Goal: Task Accomplishment & Management: Use online tool/utility

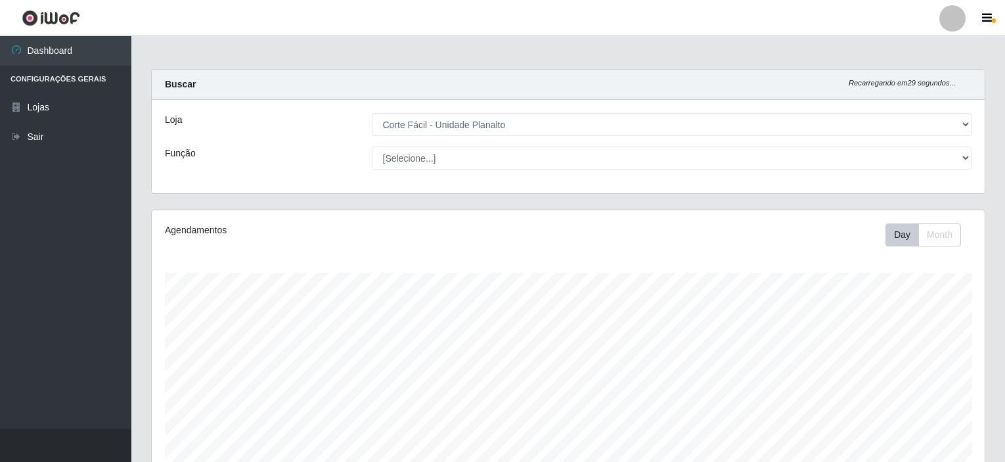
select select "202"
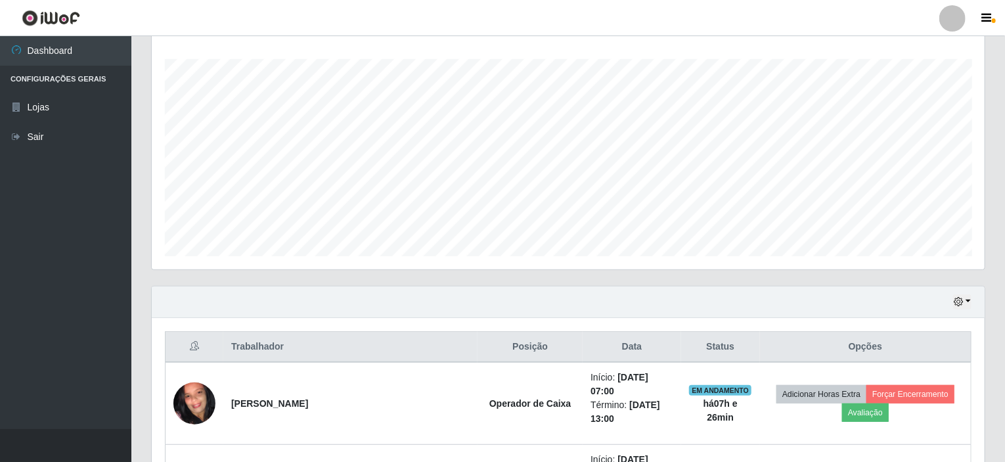
scroll to position [414, 0]
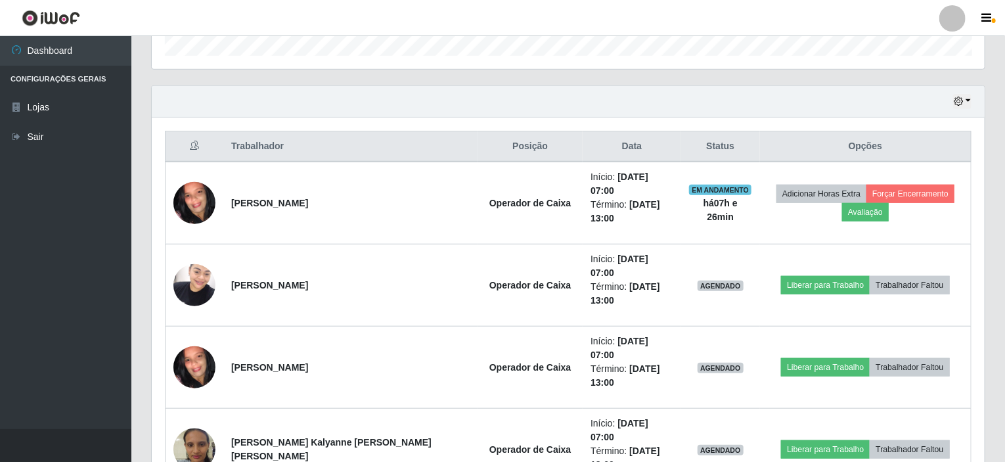
click at [975, 101] on div "Hoje 1 dia 3 dias 1 Semana Não encerrados" at bounding box center [568, 102] width 832 height 32
click at [969, 102] on button "button" at bounding box center [962, 101] width 18 height 15
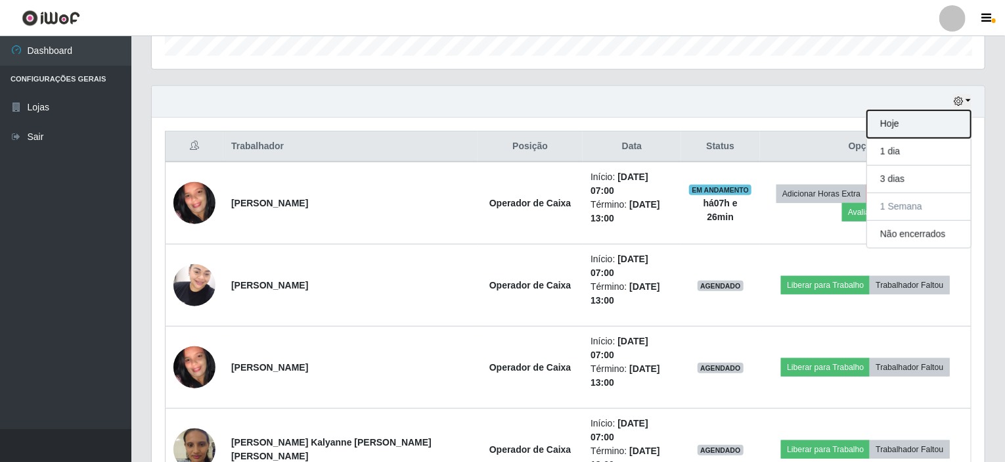
click at [951, 128] on button "Hoje" at bounding box center [919, 124] width 104 height 28
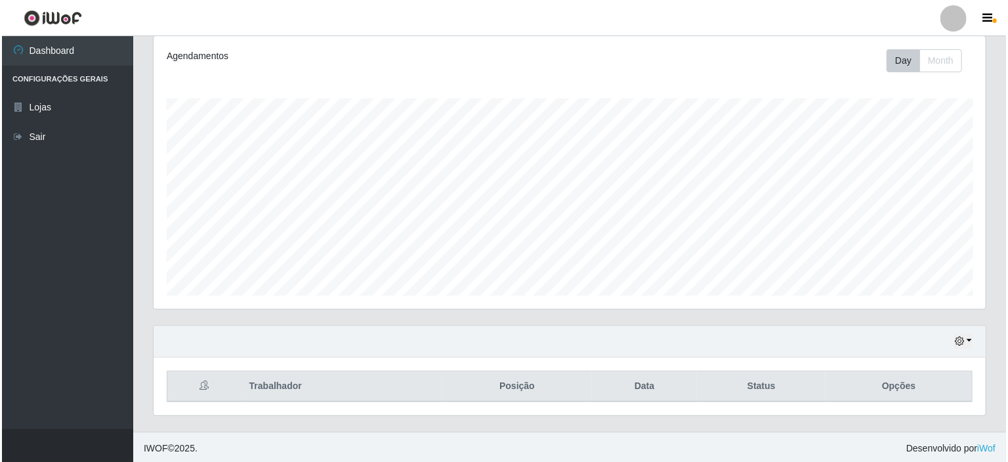
scroll to position [232, 0]
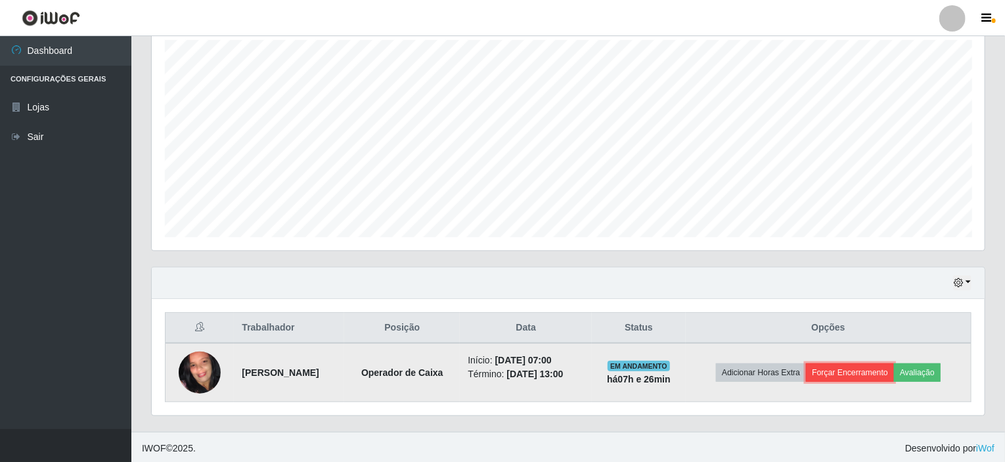
click at [848, 366] on button "Forçar Encerramento" at bounding box center [850, 372] width 88 height 18
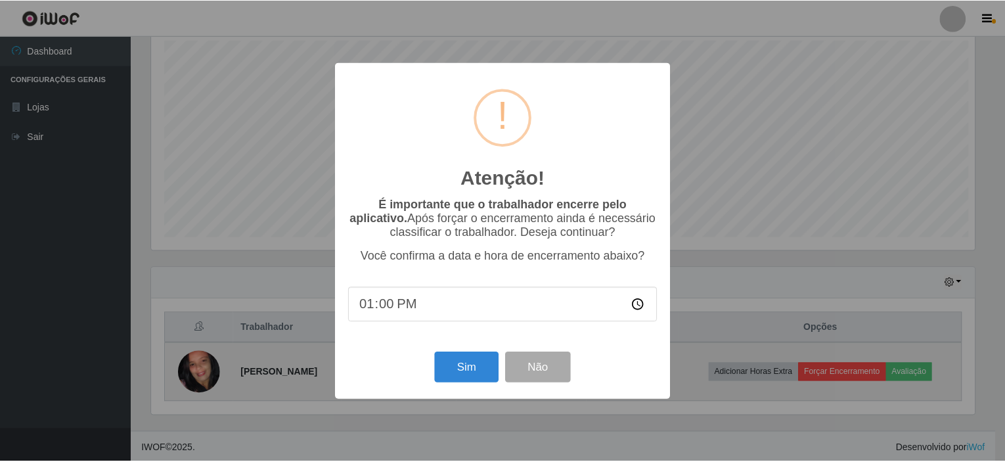
scroll to position [272, 827]
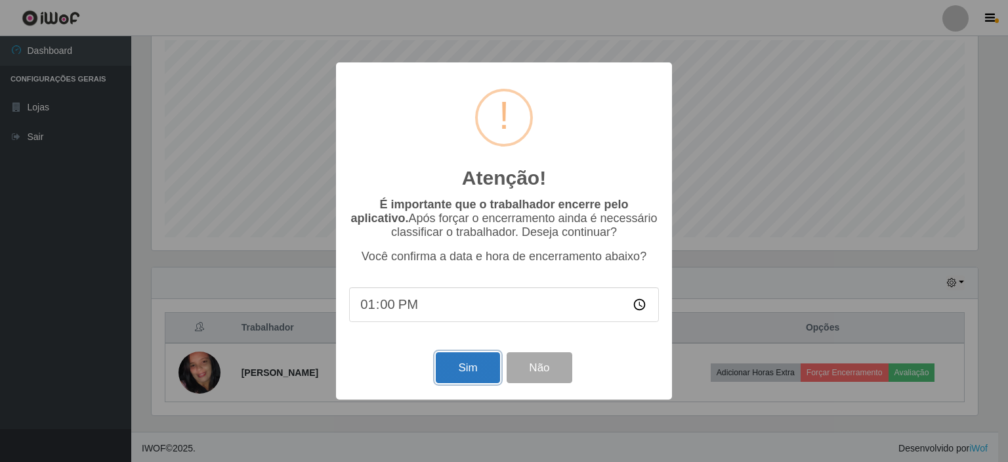
click at [462, 364] on button "Sim" at bounding box center [468, 367] width 64 height 31
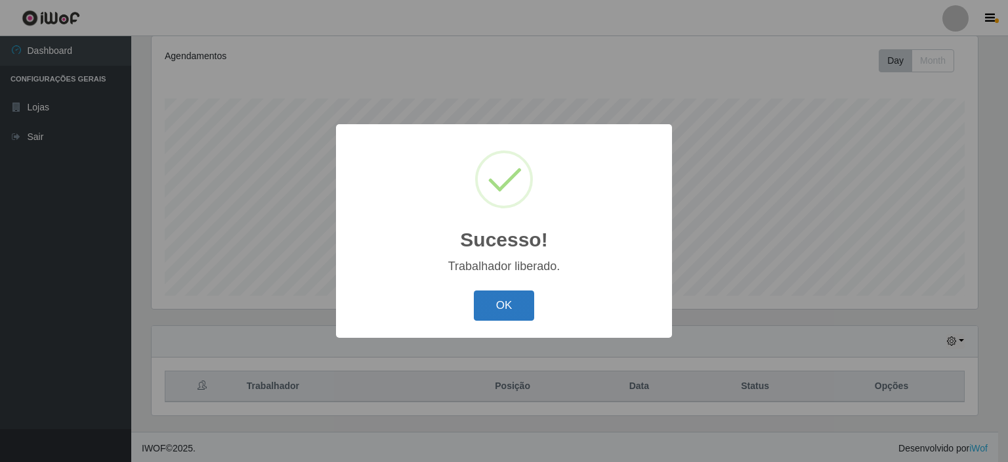
click at [520, 319] on button "OK" at bounding box center [504, 305] width 61 height 31
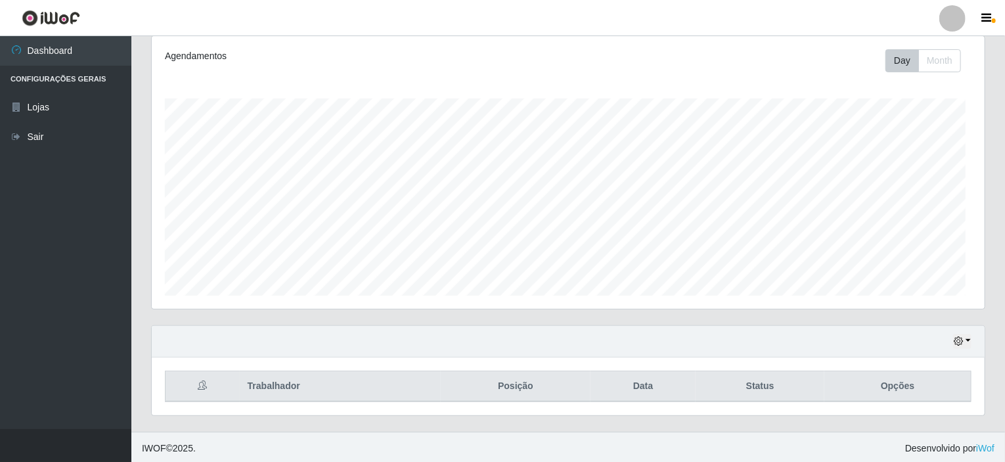
scroll to position [272, 832]
click at [965, 337] on button "button" at bounding box center [962, 341] width 18 height 15
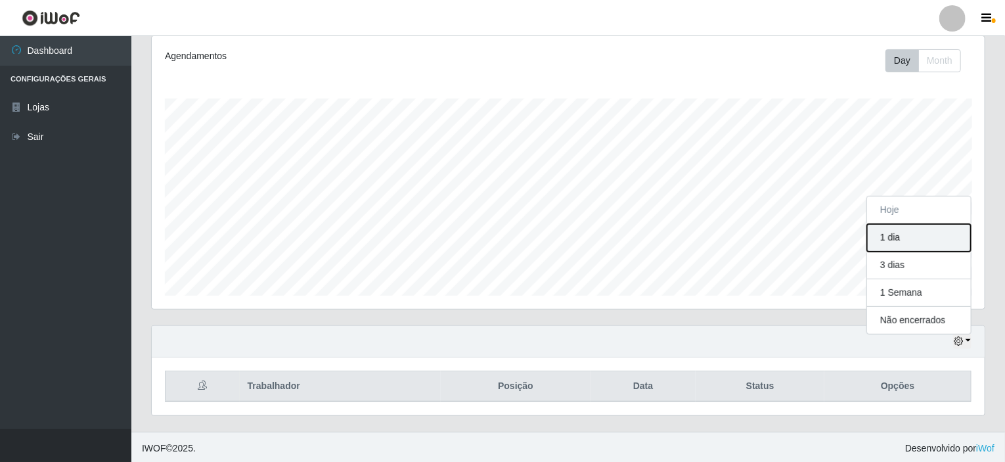
click at [941, 232] on button "1 dia" at bounding box center [919, 238] width 104 height 28
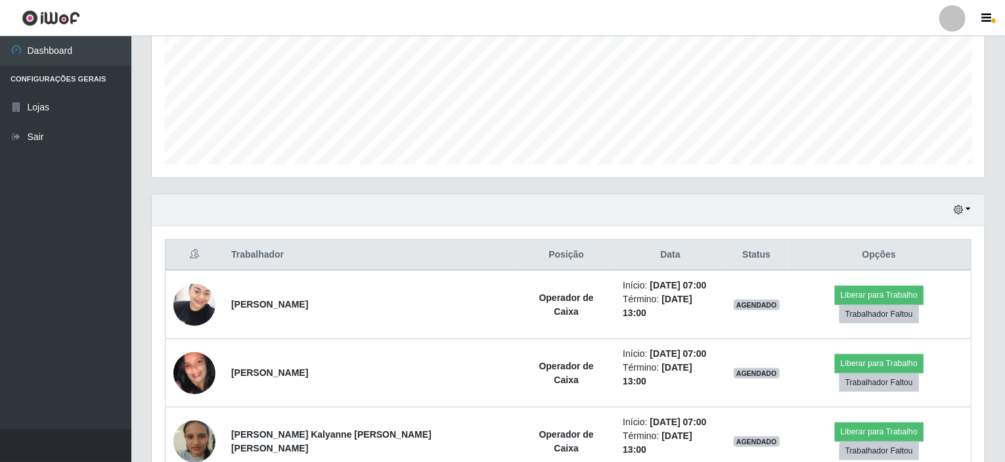
scroll to position [349, 0]
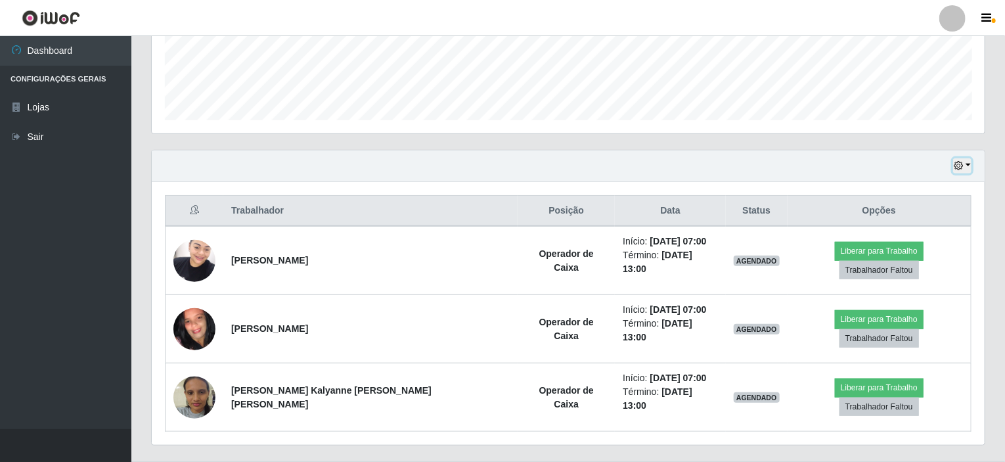
click at [966, 167] on button "button" at bounding box center [962, 165] width 18 height 15
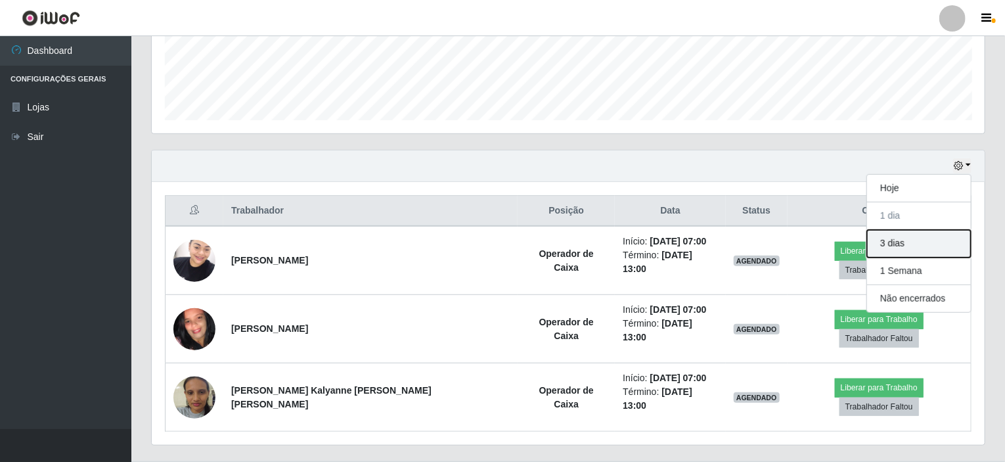
click at [947, 246] on button "3 dias" at bounding box center [919, 244] width 104 height 28
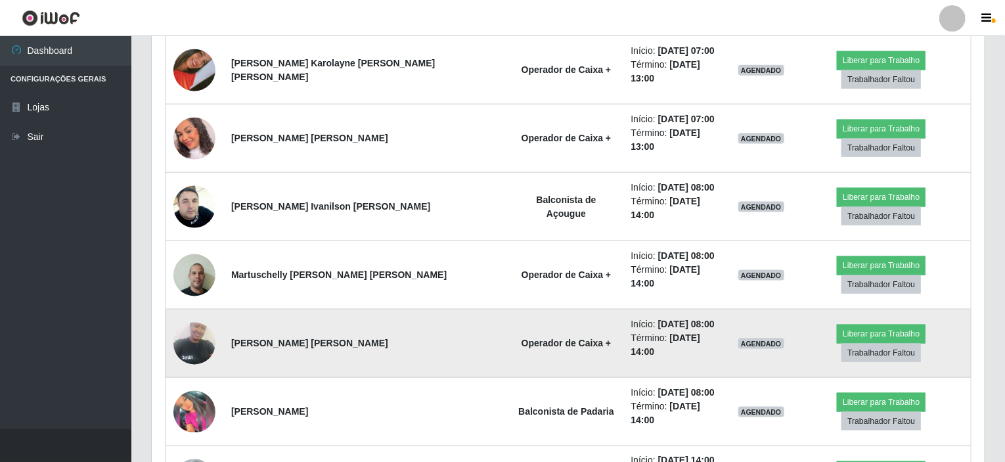
scroll to position [815, 0]
